Goal: Complete application form

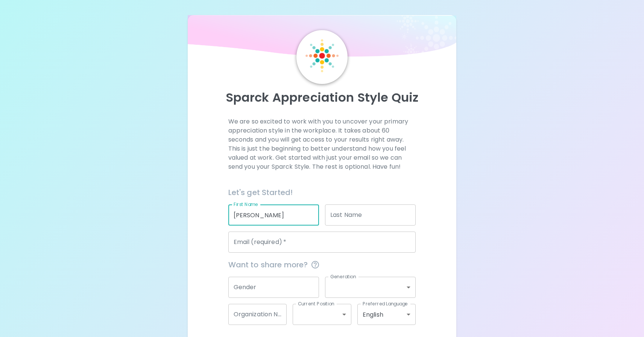
type input "[PERSON_NAME]"
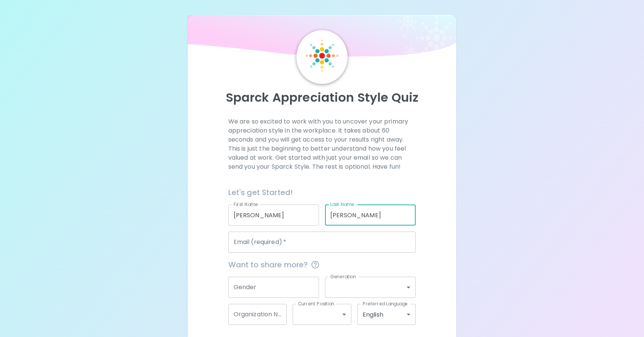
type input "[PERSON_NAME]"
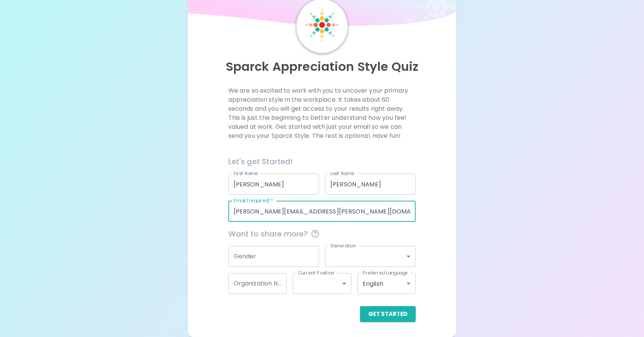
type input "[PERSON_NAME][EMAIL_ADDRESS][PERSON_NAME][DOMAIN_NAME]"
click at [272, 256] on input "Gender" at bounding box center [273, 256] width 91 height 21
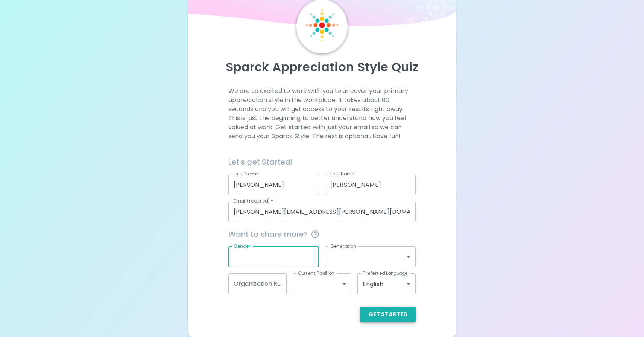
click at [376, 310] on button "Get Started" at bounding box center [388, 314] width 56 height 16
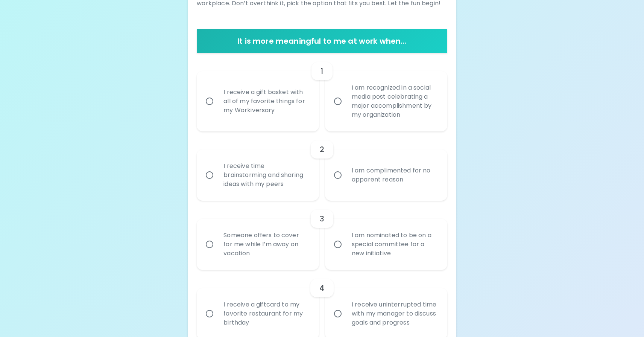
scroll to position [129, 0]
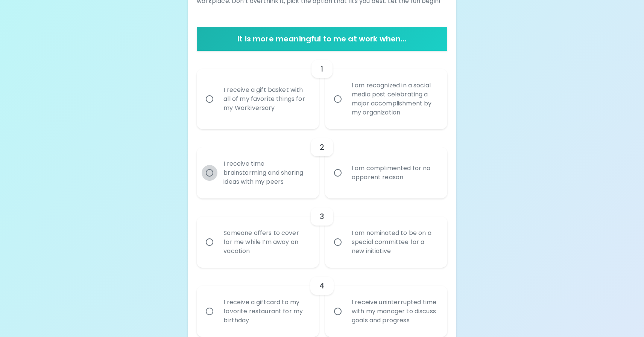
click at [211, 172] on input "I receive time brainstorming and sharing ideas with my peers" at bounding box center [210, 173] width 16 height 16
radio input "true"
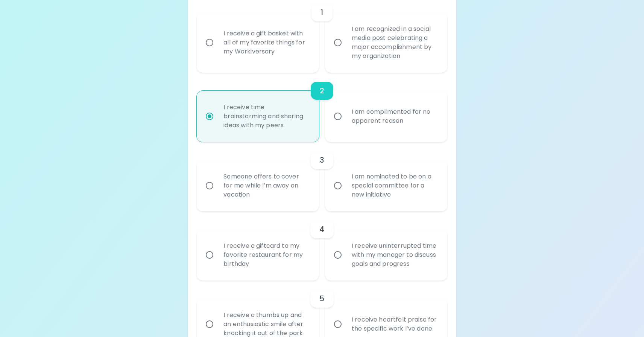
scroll to position [190, 0]
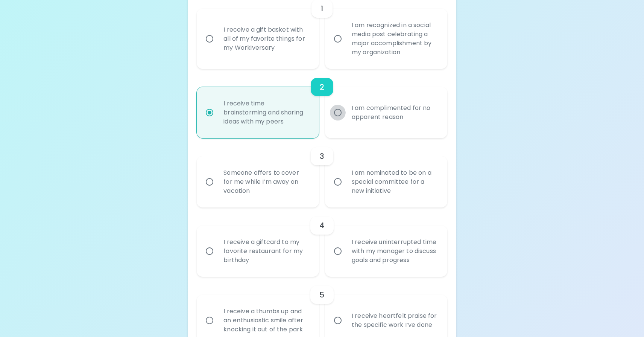
click at [340, 113] on input "I am complimented for no apparent reason" at bounding box center [338, 113] width 16 height 16
radio input "true"
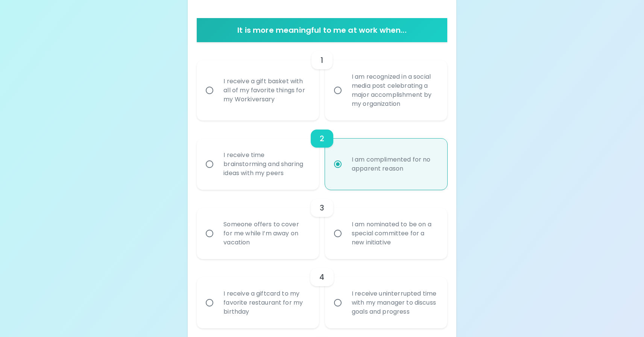
scroll to position [137, 0]
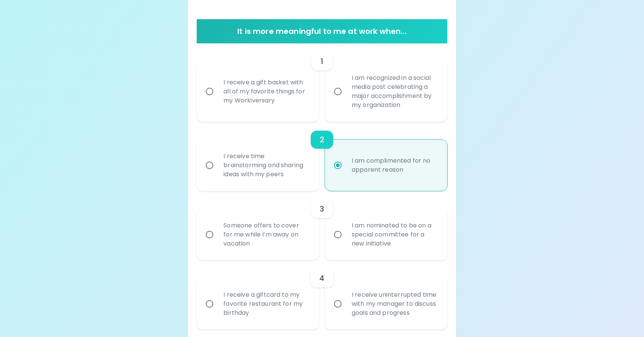
click at [338, 91] on input "I am recognized in a social media post celebrating a major accomplishment by my…" at bounding box center [338, 91] width 16 height 16
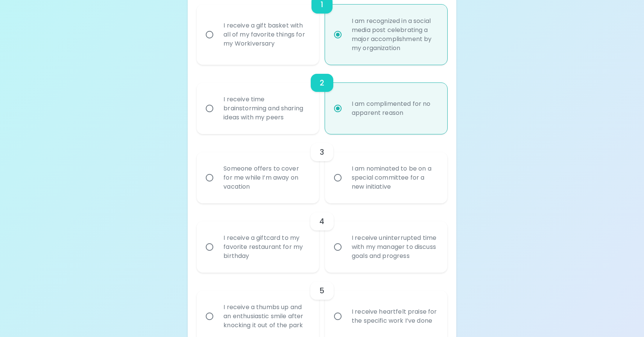
scroll to position [197, 0]
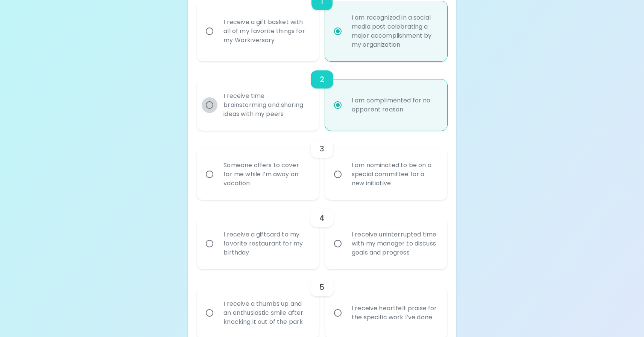
click at [212, 105] on input "I receive time brainstorming and sharing ideas with my peers" at bounding box center [210, 105] width 16 height 16
radio input "true"
radio input "false"
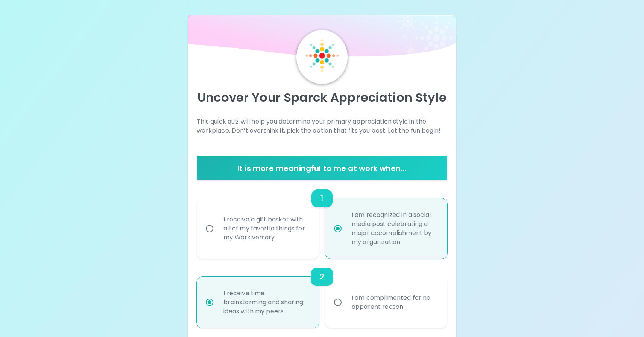
scroll to position [0, 0]
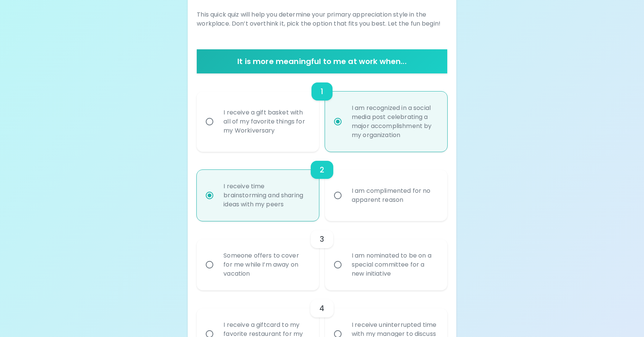
scroll to position [107, 0]
click at [341, 195] on input "I am complimented for no apparent reason" at bounding box center [338, 195] width 16 height 16
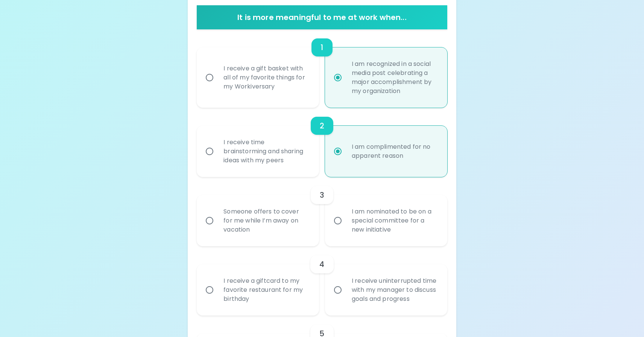
scroll to position [155, 0]
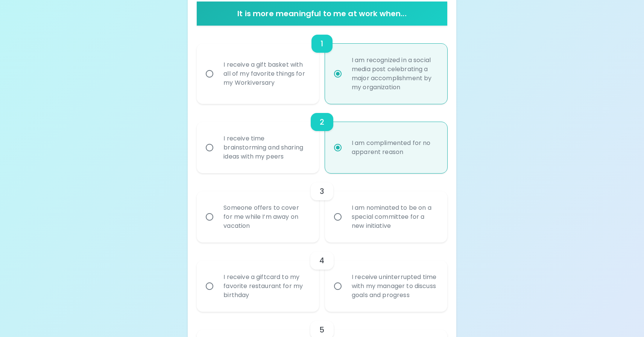
click at [339, 217] on input "I am nominated to be on a special committee for a new initiative" at bounding box center [338, 217] width 16 height 16
radio input "true"
radio input "false"
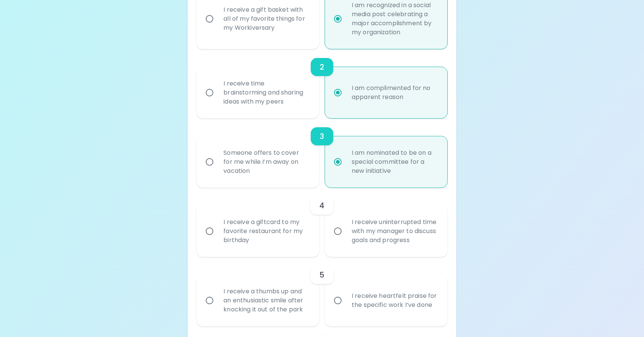
scroll to position [215, 0]
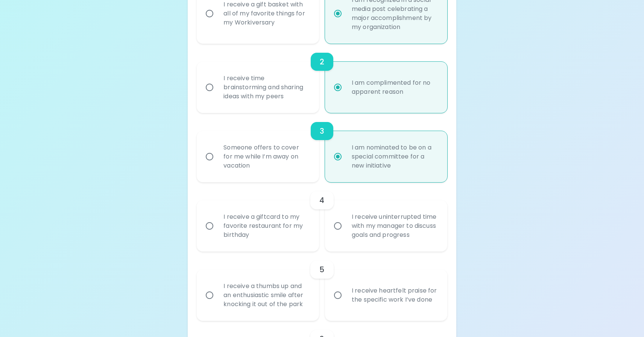
click at [338, 222] on input "I receive uninterrupted time with my manager to discuss goals and progress" at bounding box center [338, 226] width 16 height 16
radio input "false"
radio input "true"
radio input "false"
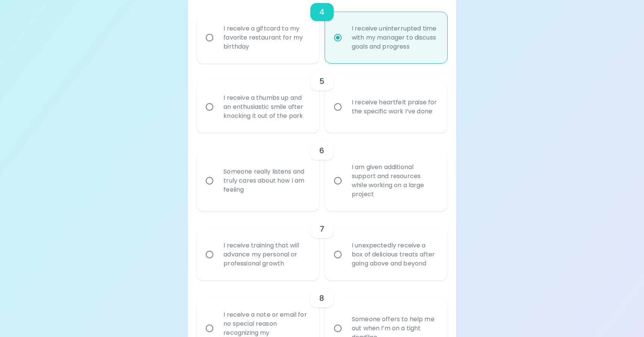
scroll to position [403, 0]
click at [224, 180] on div "Someone really listens and truly cares about how I am feeling" at bounding box center [265, 180] width 97 height 45
click at [217, 180] on input "Someone really listens and truly cares about how I am feeling" at bounding box center [210, 180] width 16 height 16
radio input "false"
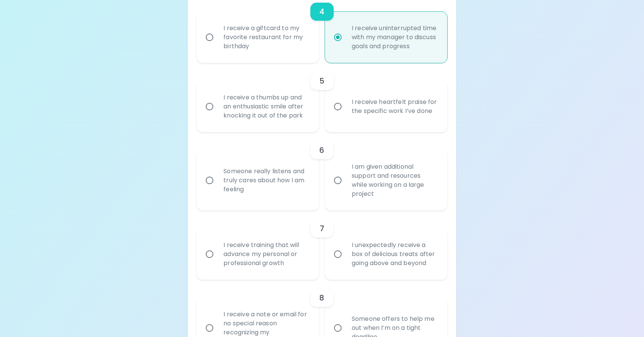
radio input "true"
radio input "false"
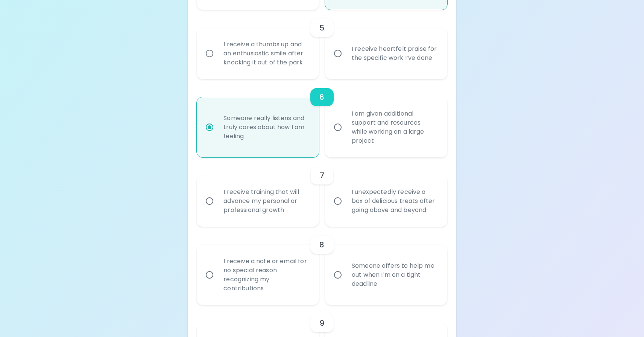
scroll to position [463, 0]
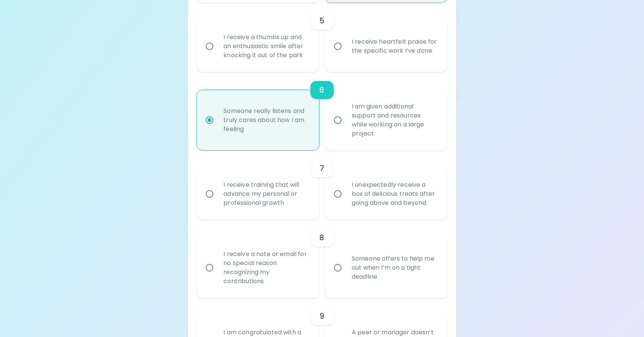
click at [223, 193] on div "I receive training that will advance my personal or professional growth" at bounding box center [265, 193] width 97 height 45
click at [217, 193] on input "I receive training that will advance my personal or professional growth" at bounding box center [210, 194] width 16 height 16
radio input "false"
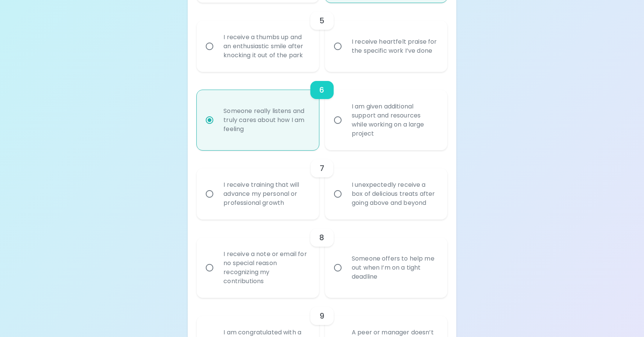
radio input "true"
radio input "false"
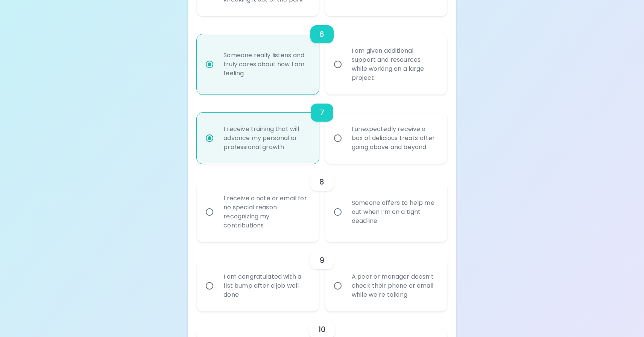
scroll to position [523, 0]
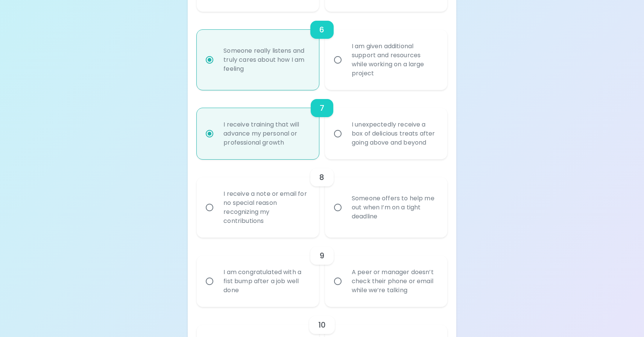
click at [284, 202] on div "I receive a note or email for no special reason recognizing my contributions" at bounding box center [265, 207] width 97 height 54
click at [217, 202] on input "I receive a note or email for no special reason recognizing my contributions" at bounding box center [210, 207] width 16 height 16
radio input "false"
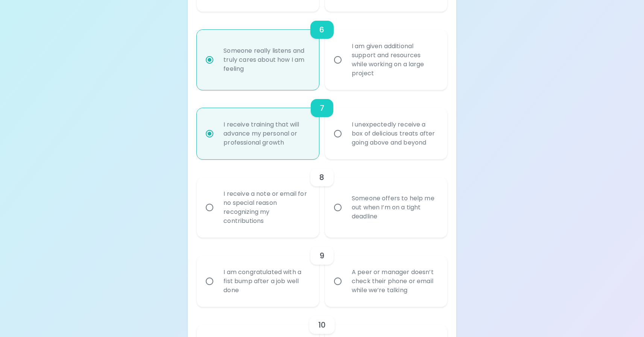
radio input "false"
radio input "true"
radio input "false"
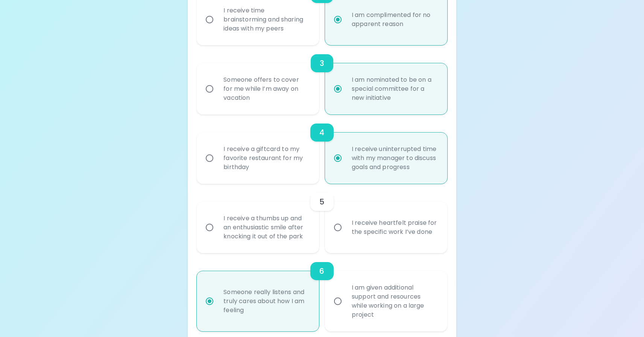
scroll to position [285, 0]
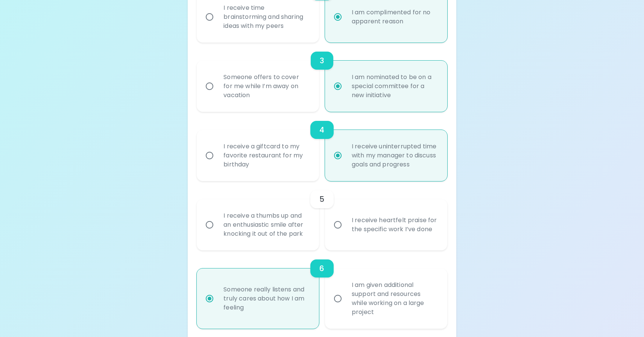
click at [327, 236] on label "I receive heartfelt praise for the specific work I’ve done" at bounding box center [382, 224] width 122 height 51
click at [330, 232] on input "I receive heartfelt praise for the specific work I’ve done" at bounding box center [338, 225] width 16 height 16
radio input "false"
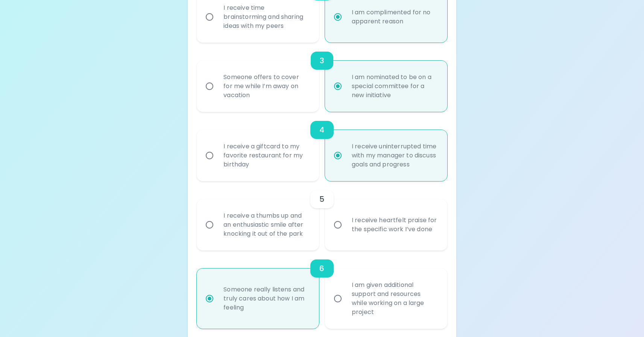
radio input "false"
radio input "true"
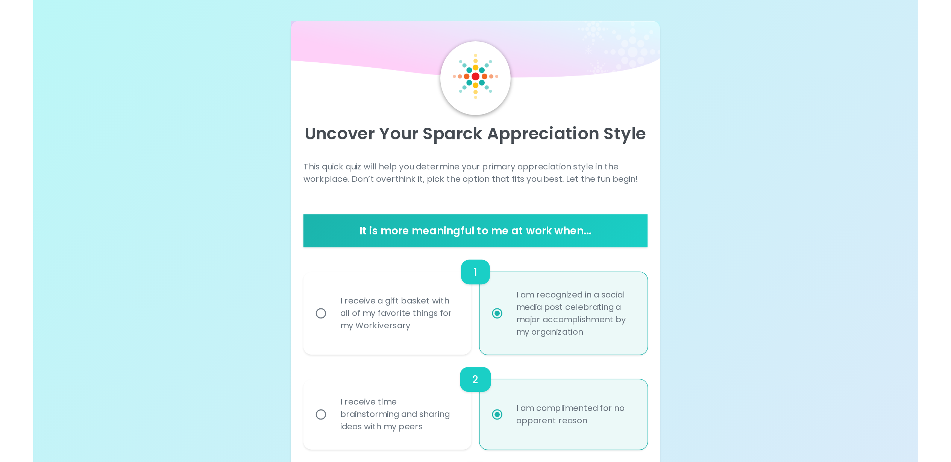
scroll to position [0, 0]
